Goal: Information Seeking & Learning: Learn about a topic

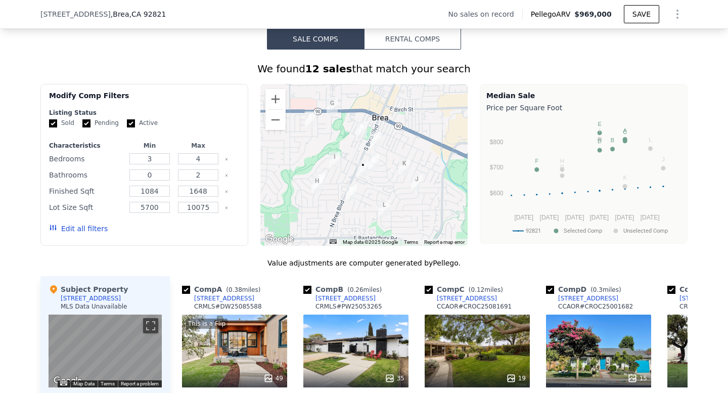
scroll to position [728, 0]
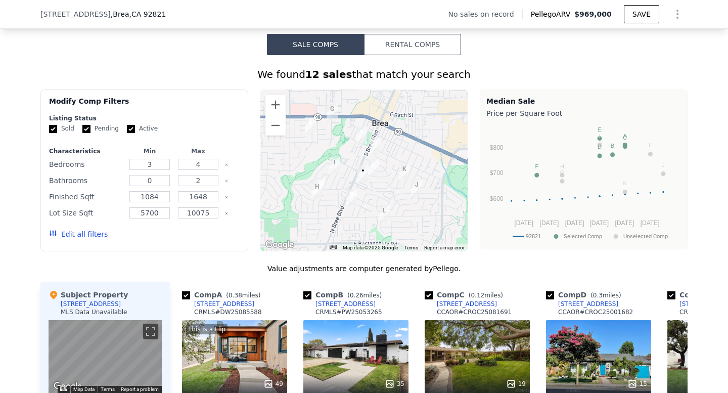
click at [374, 188] on div at bounding box center [364, 170] width 208 height 162
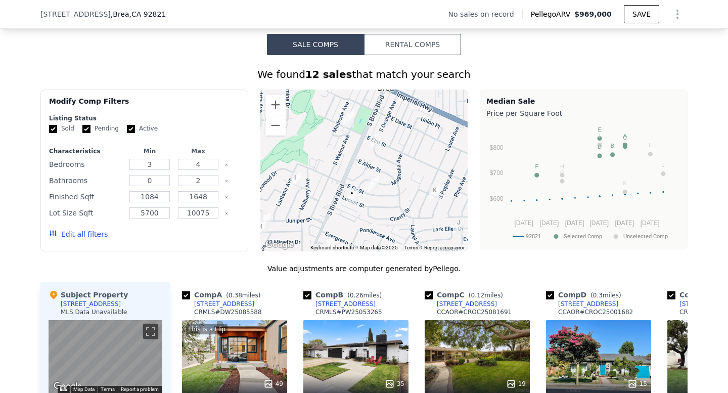
drag, startPoint x: 372, startPoint y: 136, endPoint x: 372, endPoint y: 161, distance: 24.8
click at [372, 161] on div at bounding box center [364, 170] width 208 height 162
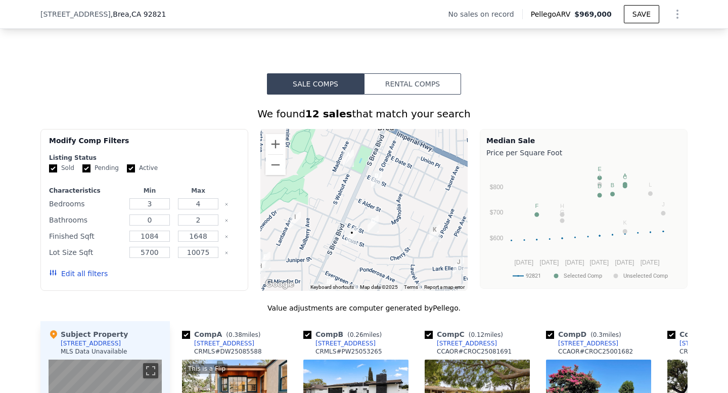
scroll to position [679, 0]
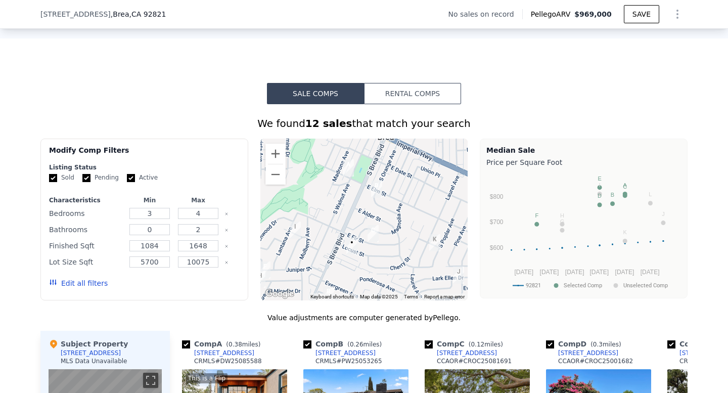
click at [351, 181] on div at bounding box center [364, 219] width 208 height 162
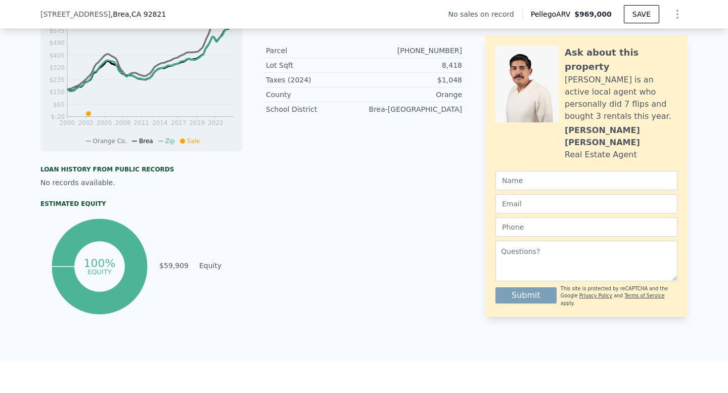
scroll to position [0, 0]
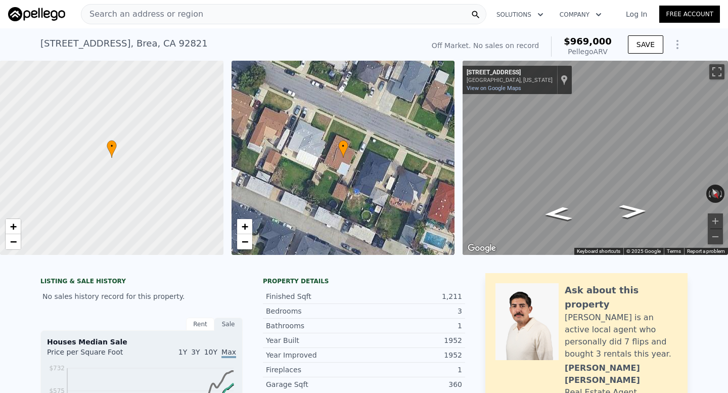
click at [191, 21] on div "Search an address or region" at bounding box center [142, 14] width 122 height 19
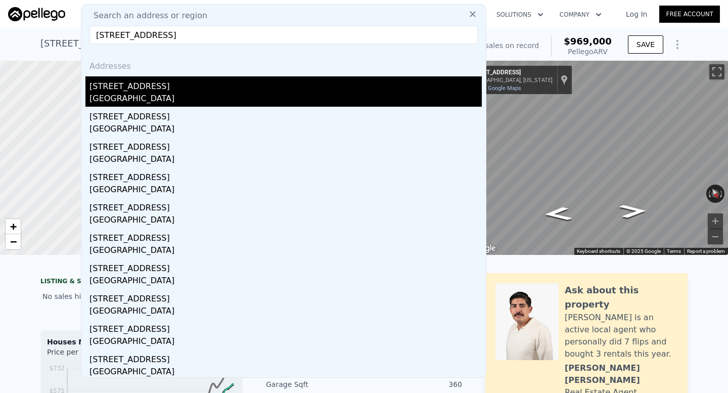
type input "[STREET_ADDRESS]"
click at [185, 86] on div "[STREET_ADDRESS]" at bounding box center [285, 84] width 392 height 16
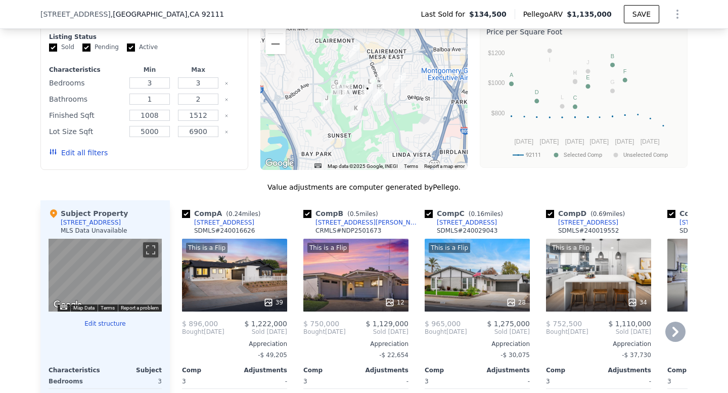
scroll to position [820, 0]
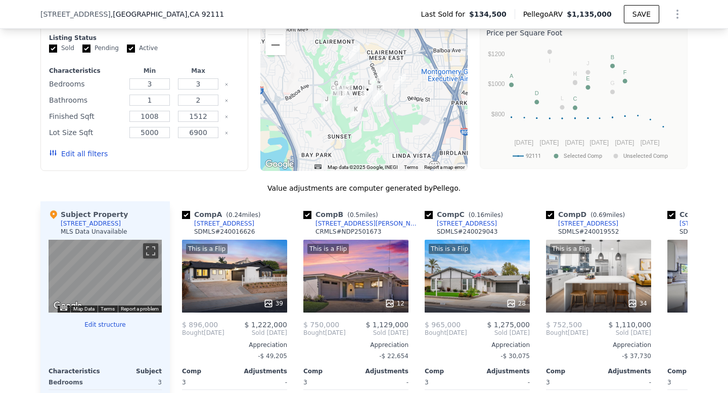
click at [383, 124] on div at bounding box center [364, 90] width 208 height 162
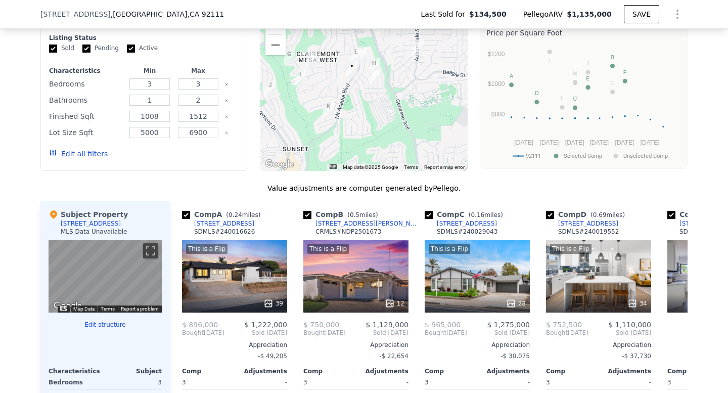
click at [383, 124] on div at bounding box center [364, 90] width 208 height 162
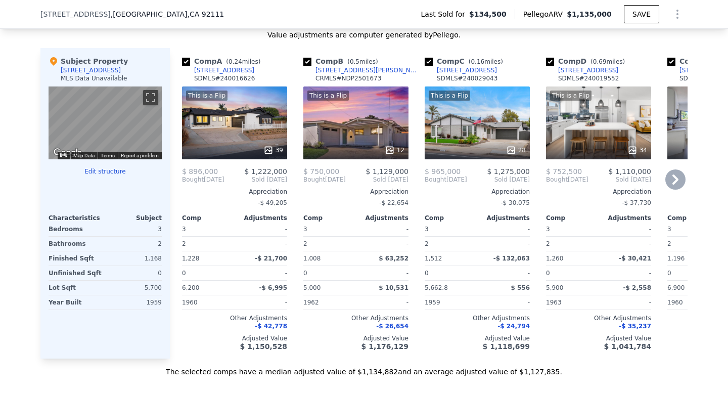
scroll to position [971, 0]
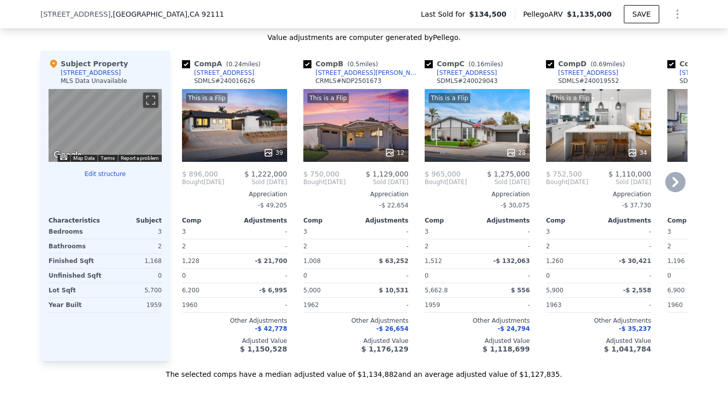
click at [248, 126] on div "This is a Flip 39" at bounding box center [234, 125] width 105 height 73
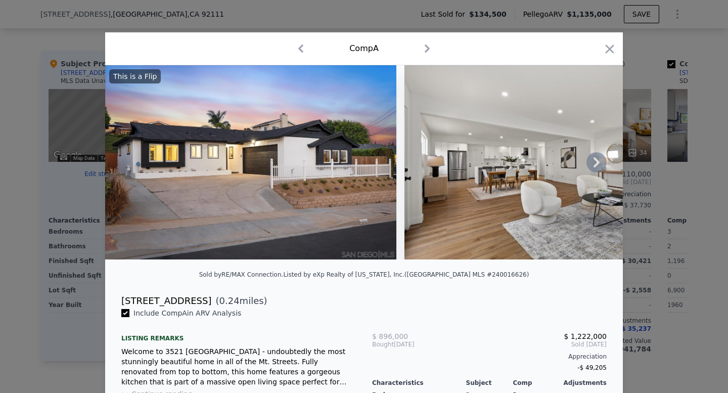
click at [608, 167] on img at bounding box center [549, 162] width 291 height 194
click at [602, 164] on icon at bounding box center [596, 162] width 20 height 20
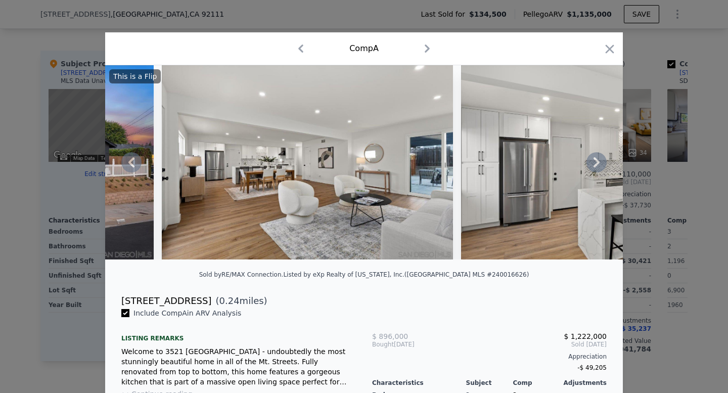
click at [596, 164] on icon at bounding box center [596, 162] width 6 height 10
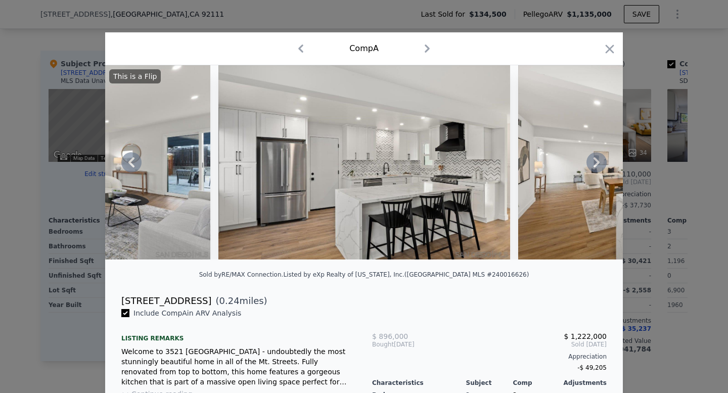
click at [587, 164] on icon at bounding box center [596, 162] width 20 height 20
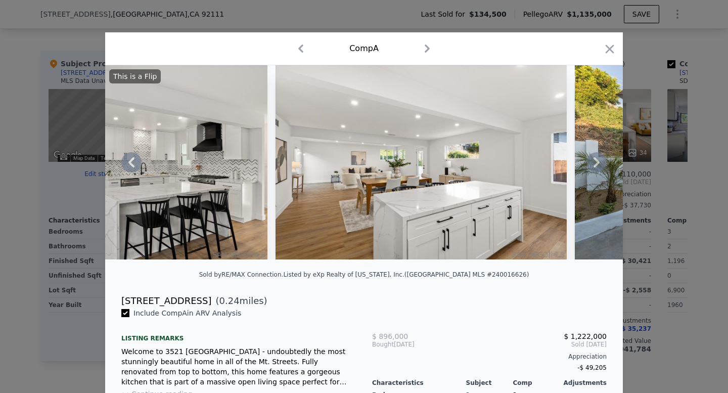
click at [594, 159] on icon at bounding box center [596, 162] width 20 height 20
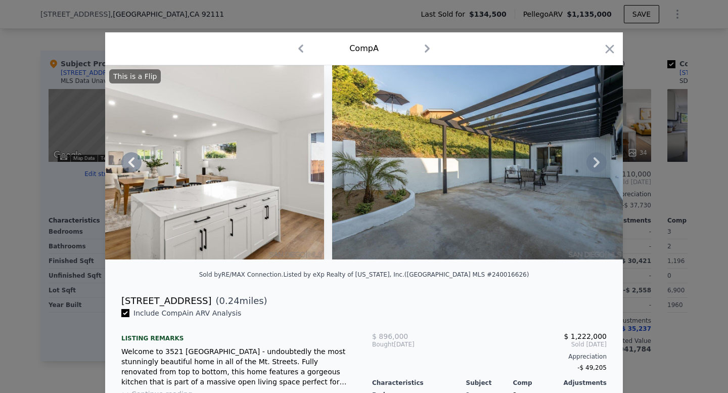
click at [600, 160] on icon at bounding box center [596, 162] width 20 height 20
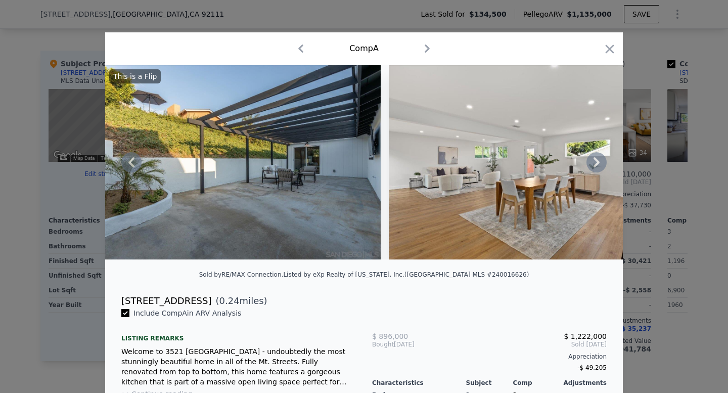
click at [597, 161] on icon at bounding box center [596, 162] width 6 height 10
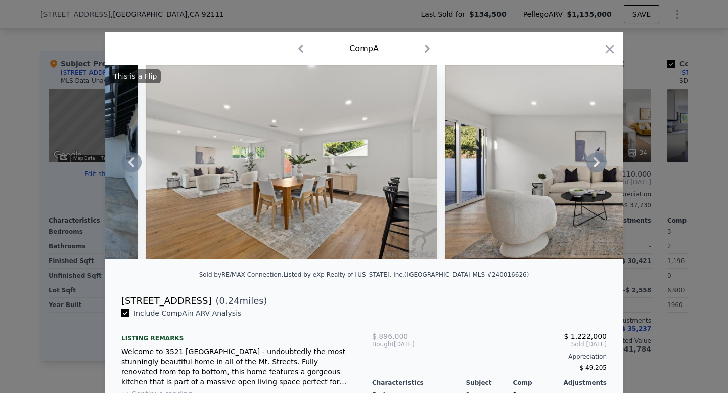
click at [601, 163] on icon at bounding box center [596, 162] width 20 height 20
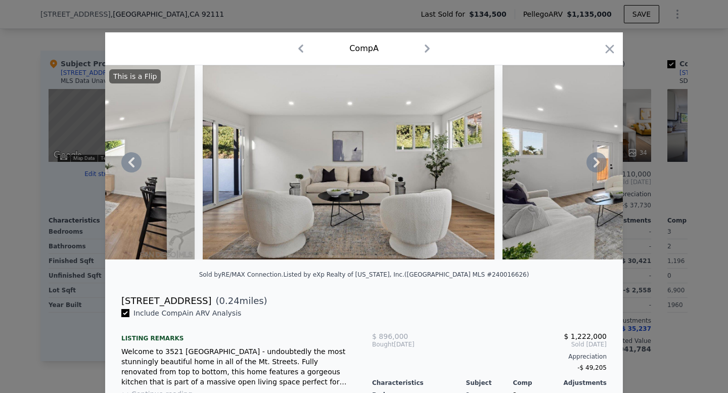
click at [598, 166] on icon at bounding box center [596, 162] width 20 height 20
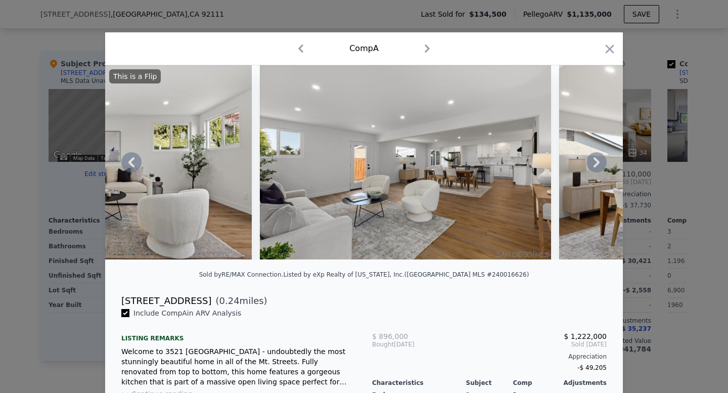
click at [597, 164] on icon at bounding box center [596, 162] width 20 height 20
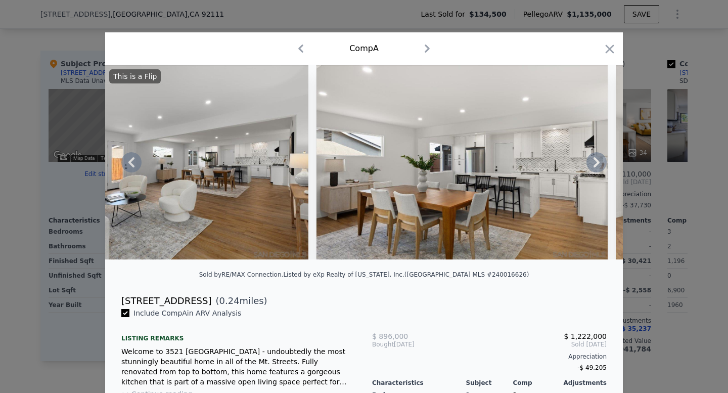
click at [593, 164] on icon at bounding box center [596, 162] width 20 height 20
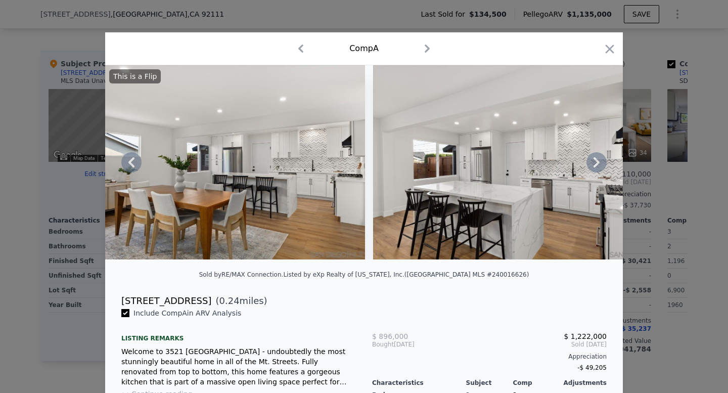
click at [592, 164] on icon at bounding box center [596, 162] width 20 height 20
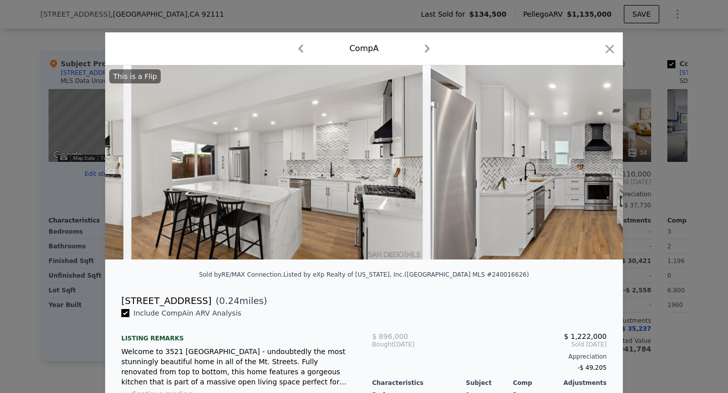
scroll to position [0, 2668]
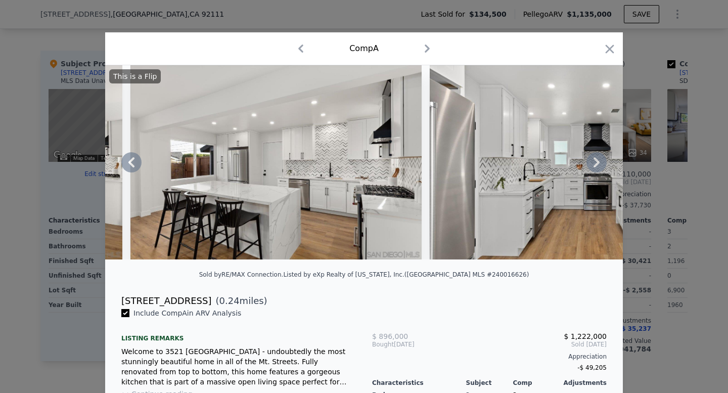
click at [592, 164] on icon at bounding box center [596, 162] width 20 height 20
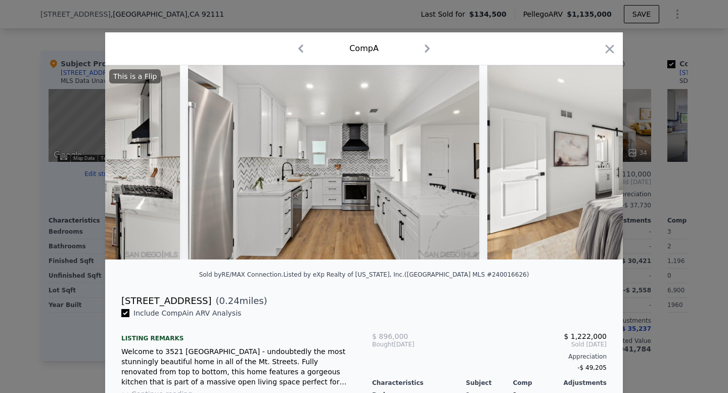
scroll to position [0, 2910]
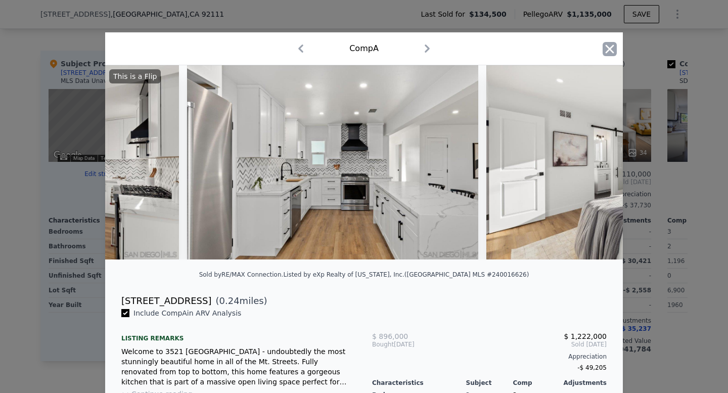
click at [606, 49] on icon "button" at bounding box center [609, 49] width 14 height 14
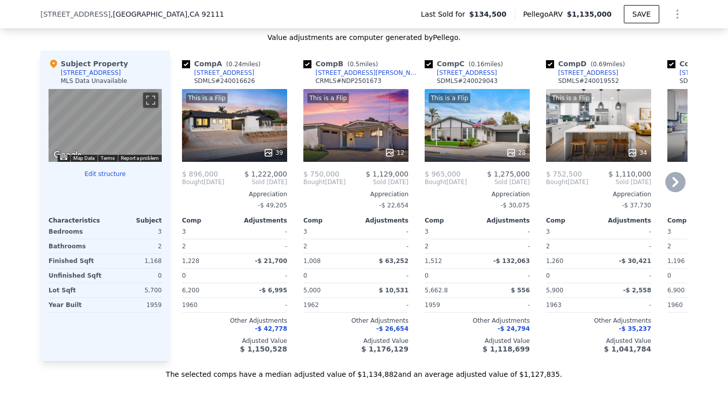
click at [374, 144] on div at bounding box center [355, 153] width 105 height 18
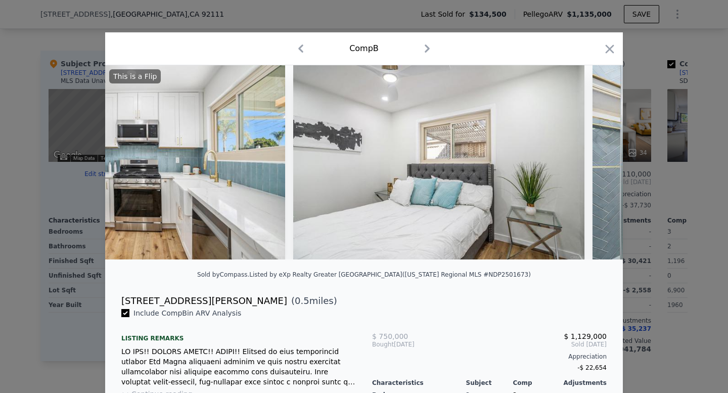
scroll to position [0, 1445]
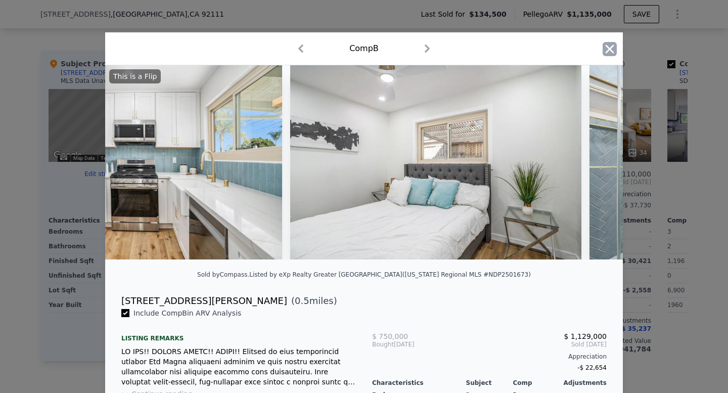
click at [608, 44] on icon "button" at bounding box center [609, 49] width 14 height 14
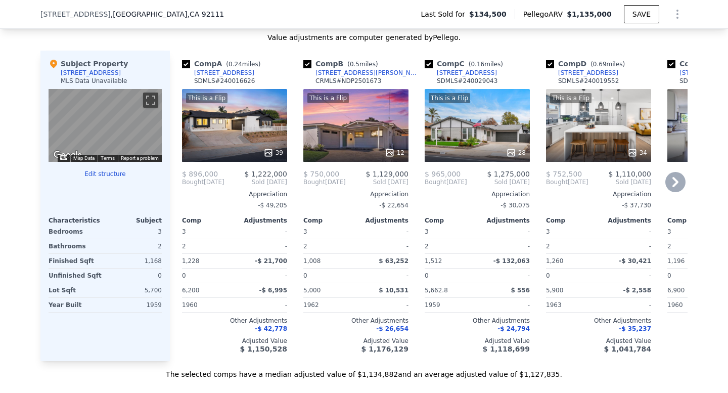
click at [459, 142] on div "This is a Flip 28" at bounding box center [476, 125] width 105 height 73
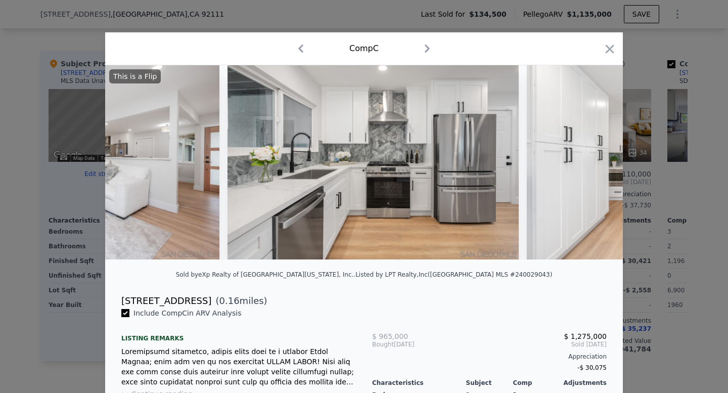
scroll to position [0, 1409]
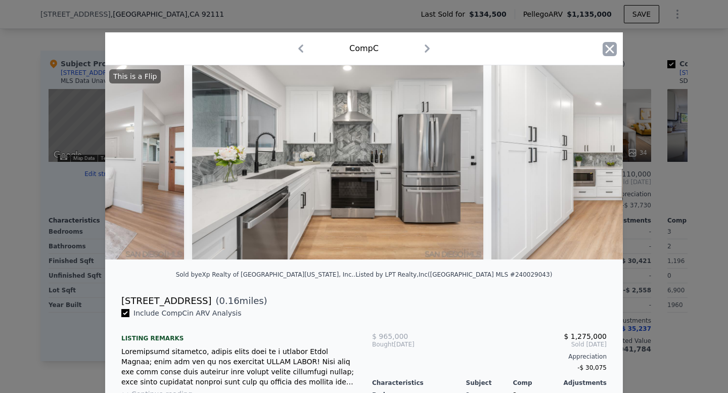
click at [611, 44] on icon "button" at bounding box center [609, 49] width 14 height 14
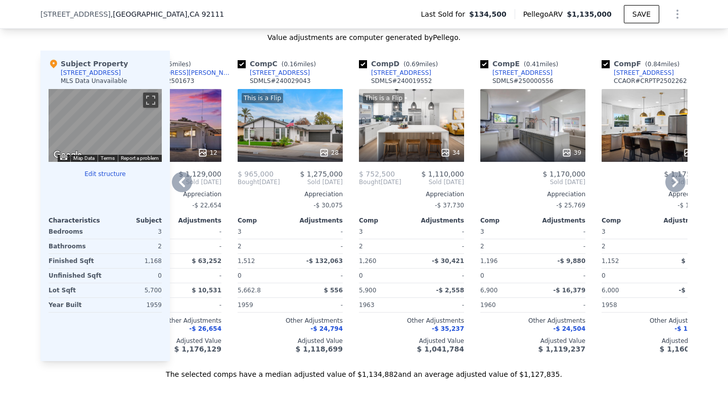
scroll to position [0, 187]
click at [437, 120] on div "This is a Flip 34" at bounding box center [410, 125] width 105 height 73
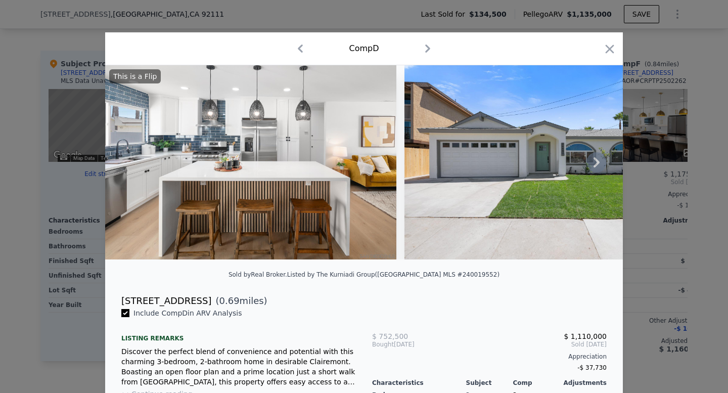
click at [599, 158] on icon at bounding box center [596, 162] width 20 height 20
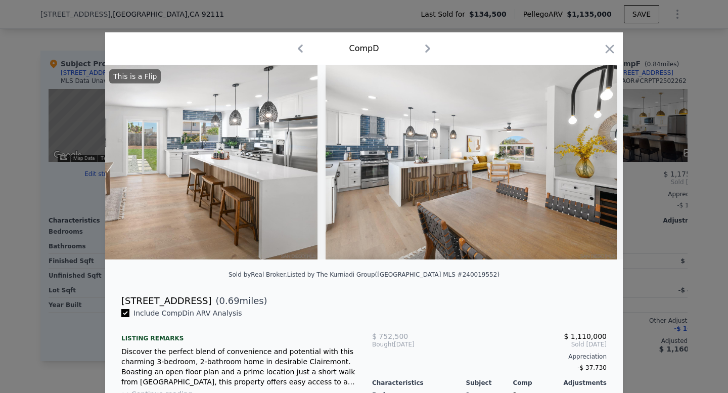
scroll to position [0, 1876]
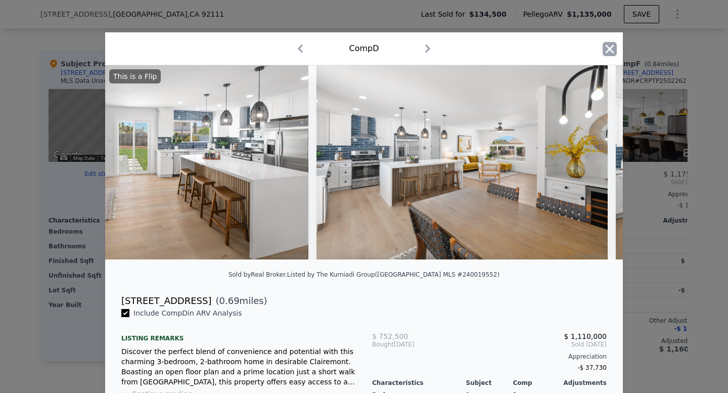
click at [608, 53] on icon "button" at bounding box center [609, 49] width 14 height 14
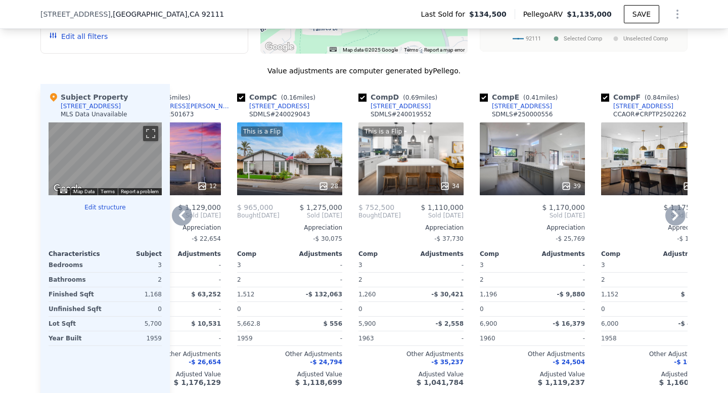
scroll to position [938, 0]
click at [508, 149] on div "39" at bounding box center [532, 158] width 105 height 73
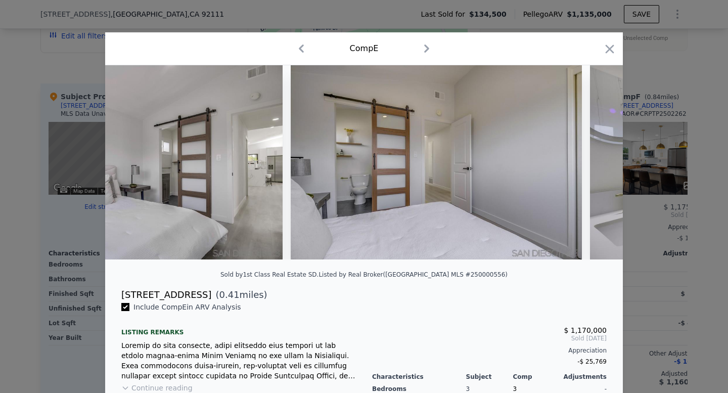
scroll to position [0, 5509]
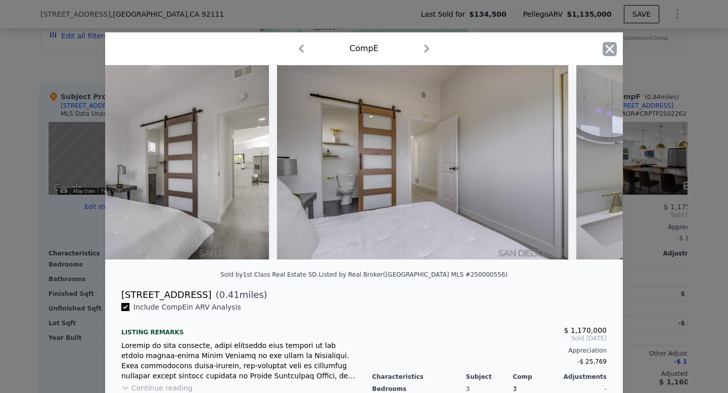
click at [607, 50] on icon "button" at bounding box center [609, 48] width 9 height 9
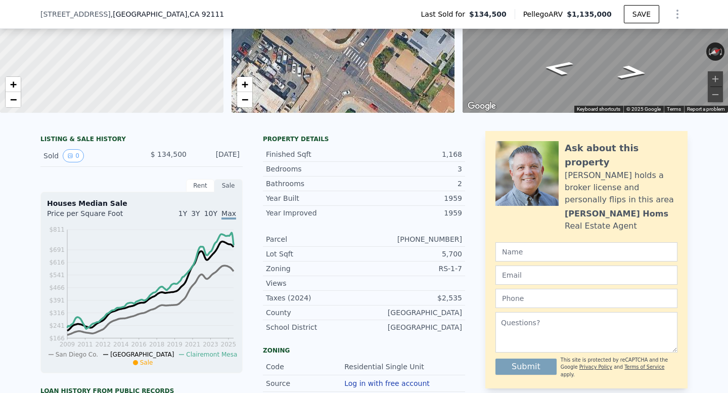
scroll to position [4, 0]
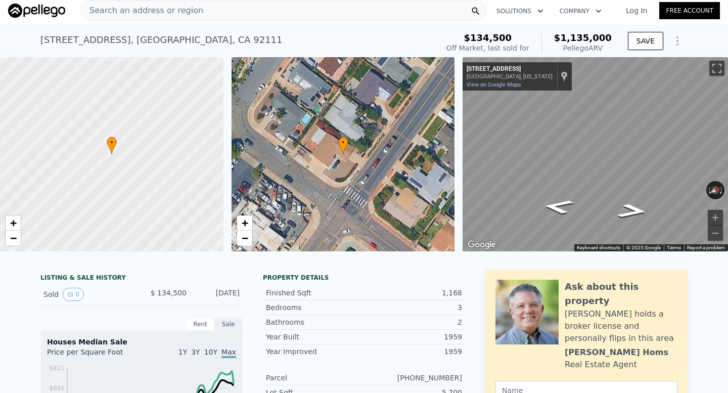
click at [144, 14] on span "Search an address or region" at bounding box center [142, 11] width 122 height 12
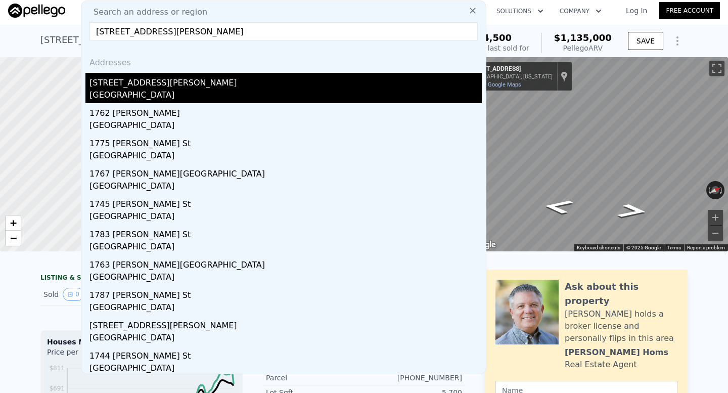
type input "[STREET_ADDRESS][PERSON_NAME]"
click at [186, 100] on div "[GEOGRAPHIC_DATA]" at bounding box center [285, 96] width 392 height 14
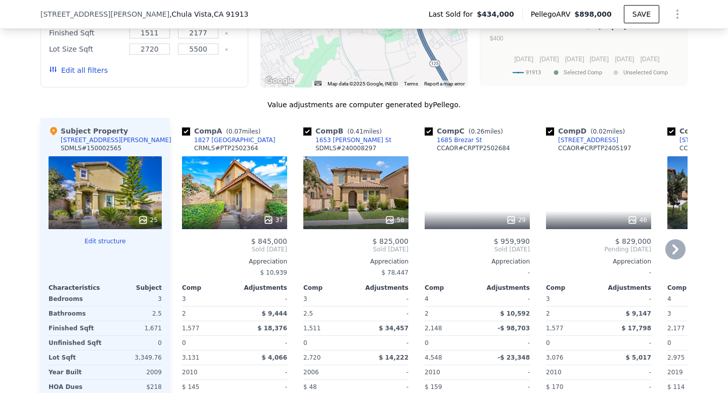
click at [281, 125] on div "Comp A ( 0.07 miles) 1827 [GEOGRAPHIC_DATA] CRMLS # PTP2502364 37 $ 845,000 Sol…" at bounding box center [234, 280] width 113 height 325
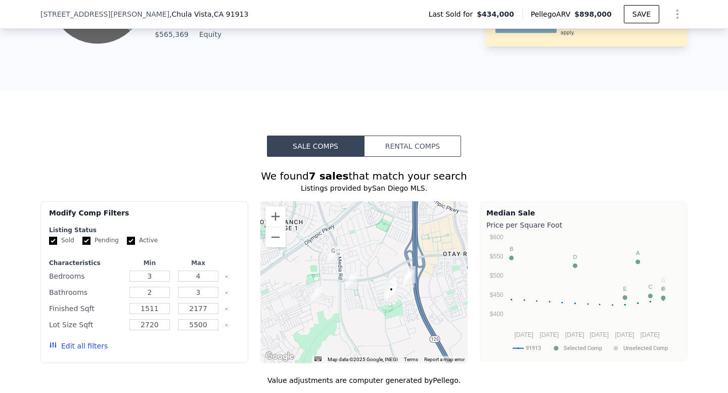
scroll to position [574, 0]
